Goal: Complete application form: Complete application form

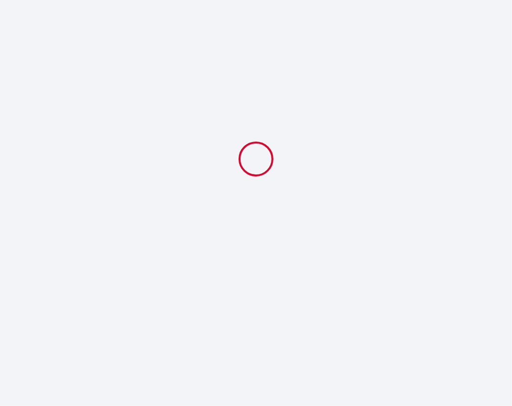
select select
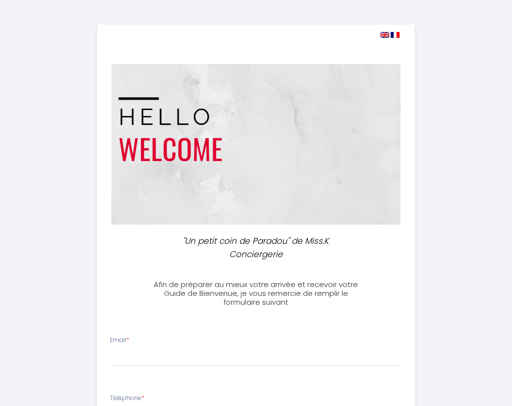
click at [386, 32] on img at bounding box center [385, 35] width 9 height 6
select select
click at [384, 31] on span at bounding box center [390, 34] width 19 height 9
click at [385, 34] on img at bounding box center [385, 35] width 9 height 6
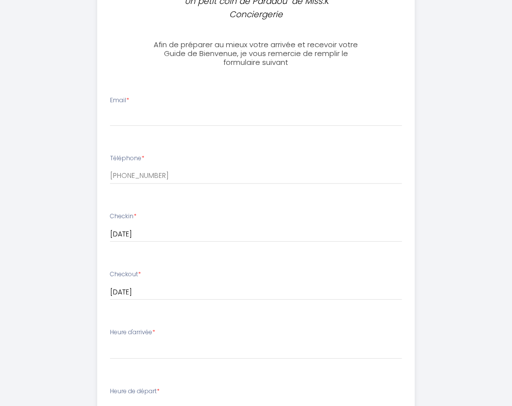
scroll to position [246, 0]
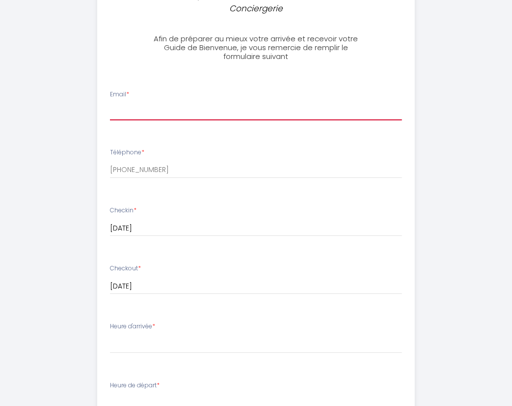
click at [198, 111] on input "Email *" at bounding box center [256, 112] width 292 height 18
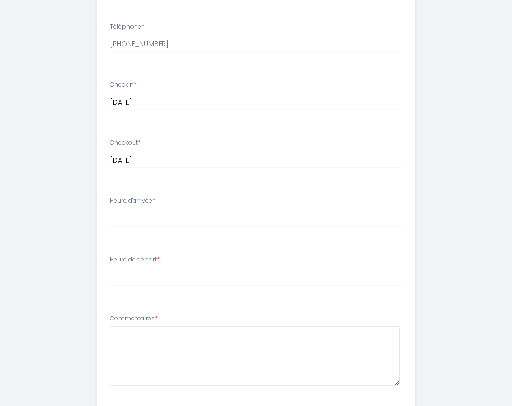
scroll to position [393, 0]
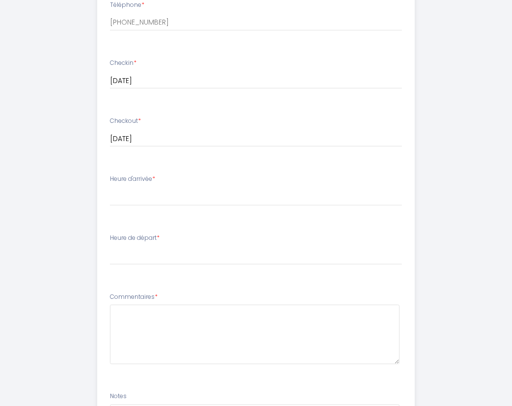
type input "[PERSON_NAME][EMAIL_ADDRESS][DOMAIN_NAME]"
click at [200, 198] on select "16:00 16:30 17:00 17:30 18:00 18:30 19:00 19:30 20:00 20:30 21:00 21:30 22:00 2…" at bounding box center [256, 196] width 292 height 19
select select "17:00"
click at [110, 187] on select "16:00 16:30 17:00 17:30 18:00 18:30 19:00 19:30 20:00 20:30 21:00 21:30 22:00 2…" at bounding box center [256, 196] width 292 height 19
click at [191, 251] on select "00:00 00:30 01:00 01:30 02:00 02:30 03:00 03:30 04:00 04:30 05:00 05:30 06:00 0…" at bounding box center [256, 255] width 292 height 19
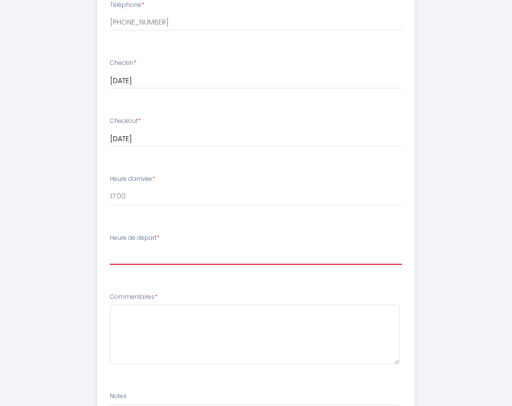
click at [110, 246] on select "00:00 00:30 01:00 01:30 02:00 02:30 03:00 03:30 04:00 04:30 05:00 05:30 06:00 0…" at bounding box center [256, 255] width 292 height 19
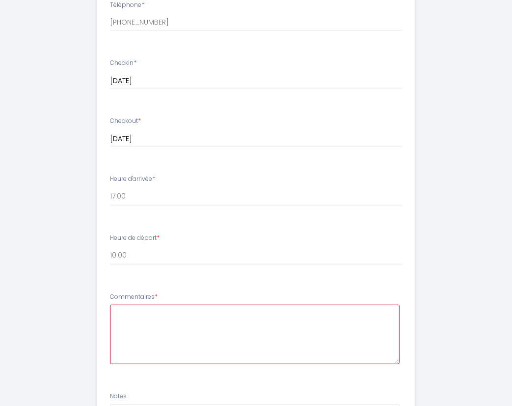
click at [198, 307] on textarea at bounding box center [255, 334] width 290 height 59
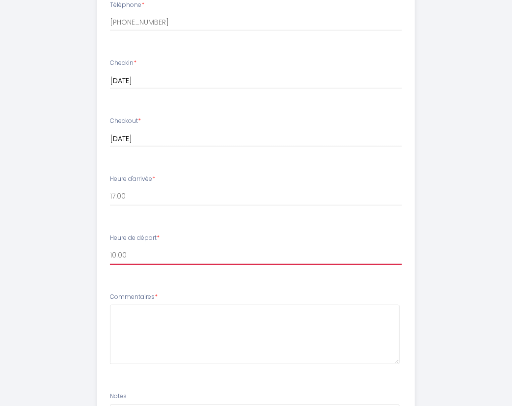
click at [340, 260] on select "00:00 00:30 01:00 01:30 02:00 02:30 03:00 03:30 04:00 04:30 05:00 05:30 06:00 0…" at bounding box center [256, 255] width 292 height 19
select select "11:00"
click at [110, 246] on select "00:00 00:30 01:00 01:30 02:00 02:30 03:00 03:30 04:00 04:30 05:00 05:30 06:00 0…" at bounding box center [256, 255] width 292 height 19
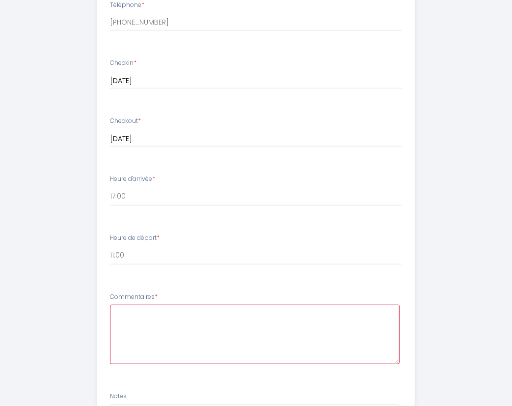
click at [158, 309] on textarea at bounding box center [255, 334] width 290 height 59
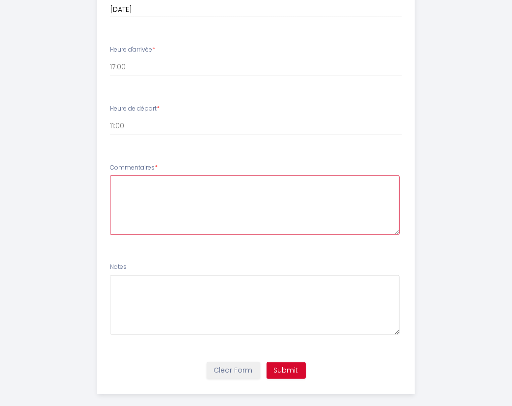
scroll to position [534, 0]
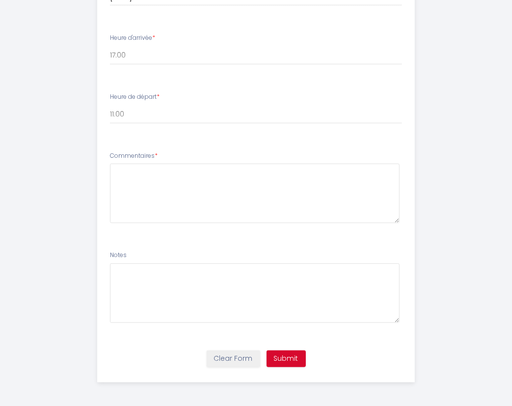
drag, startPoint x: 168, startPoint y: 260, endPoint x: 166, endPoint y: 273, distance: 12.9
click at [168, 261] on div "Notes" at bounding box center [256, 286] width 292 height 72
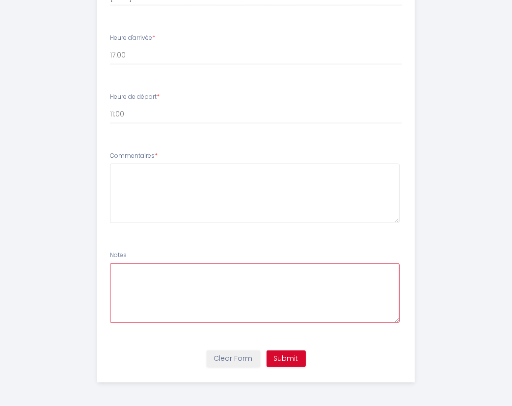
click at [163, 277] on textarea at bounding box center [255, 292] width 290 height 59
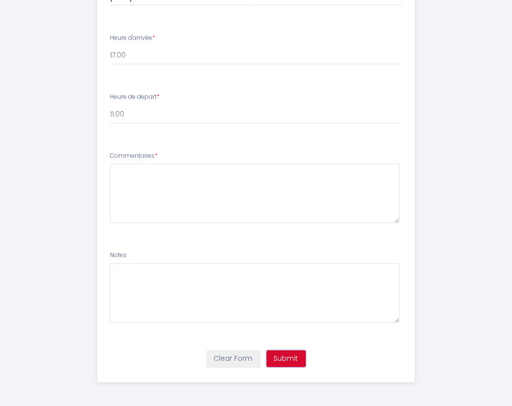
click at [294, 353] on button "Submit" at bounding box center [286, 358] width 39 height 17
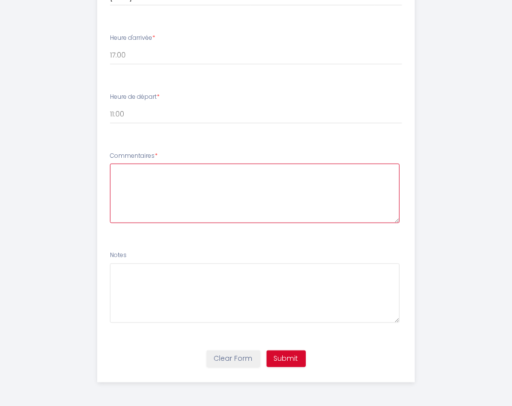
drag, startPoint x: 310, startPoint y: 178, endPoint x: 311, endPoint y: 171, distance: 6.9
click at [310, 176] on textarea at bounding box center [255, 193] width 290 height 59
type textarea "N"
type textarea "Rien à noter, juste beaucoup d'envie de partir en vacances!"
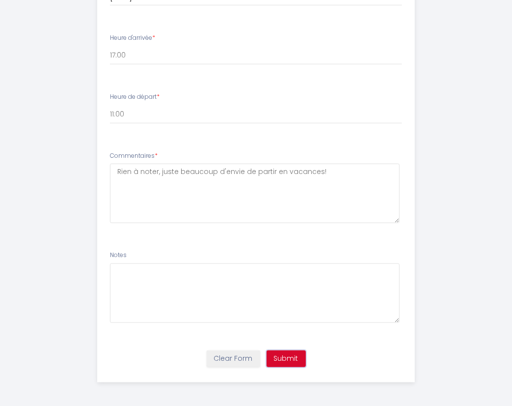
click at [283, 356] on button "Submit" at bounding box center [286, 358] width 39 height 17
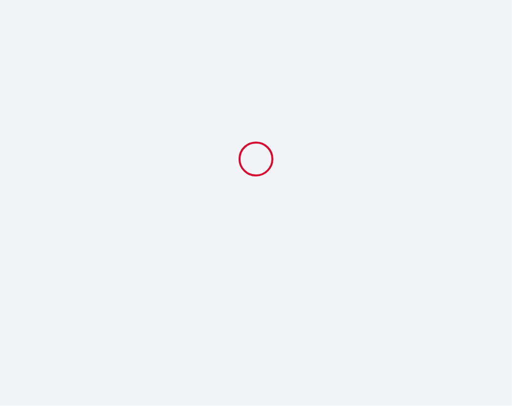
scroll to position [0, 0]
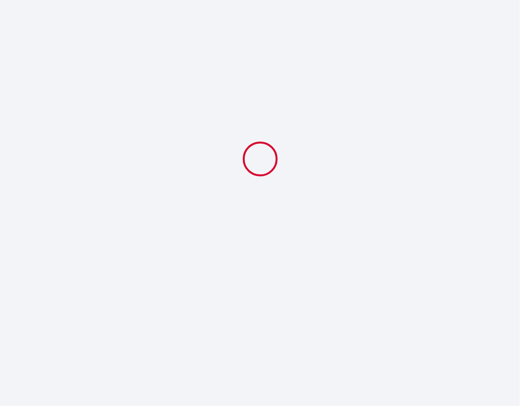
select select "17:00"
select select "11:00"
